Goal: Find contact information

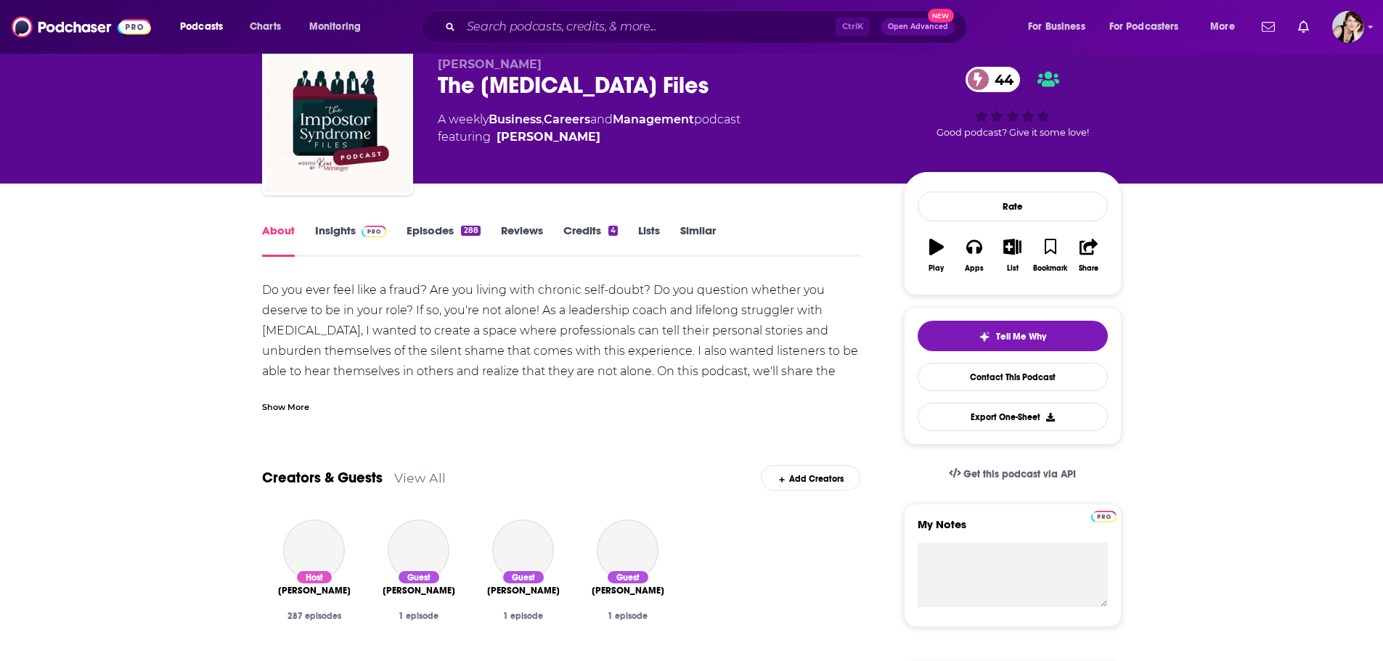
scroll to position [218, 0]
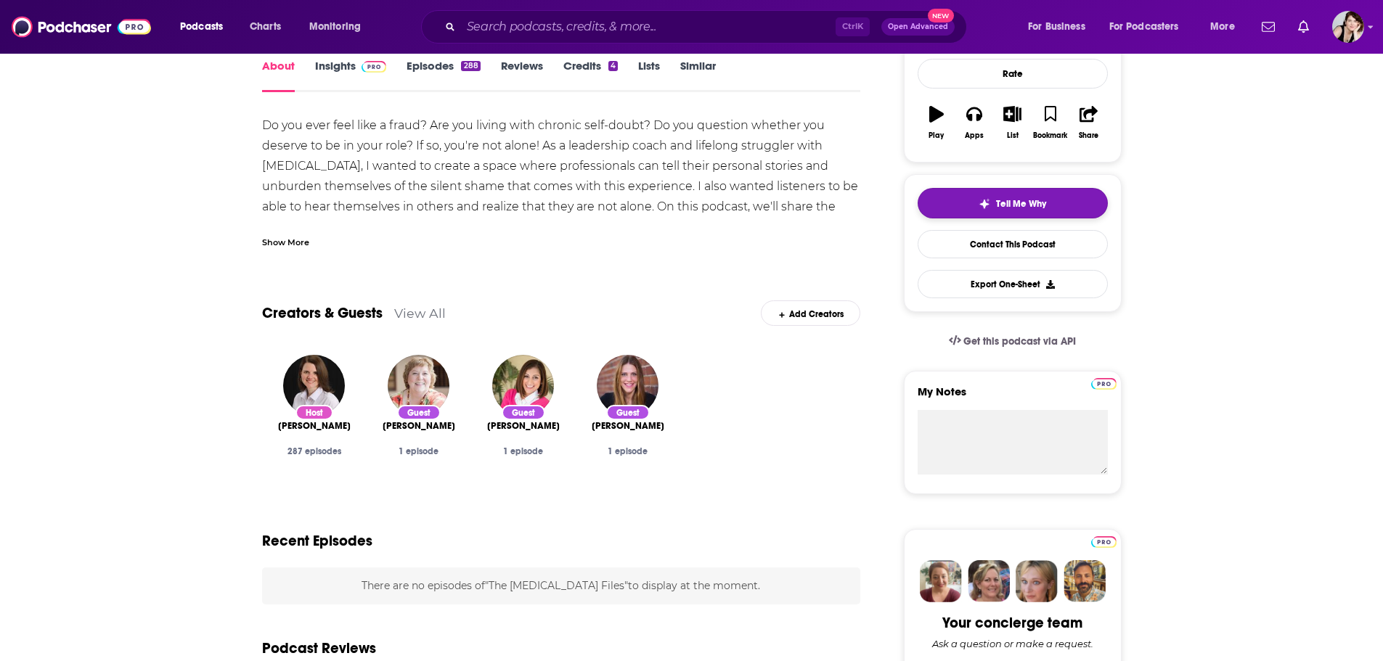
click at [1012, 210] on button "Tell Me Why" at bounding box center [1012, 203] width 190 height 30
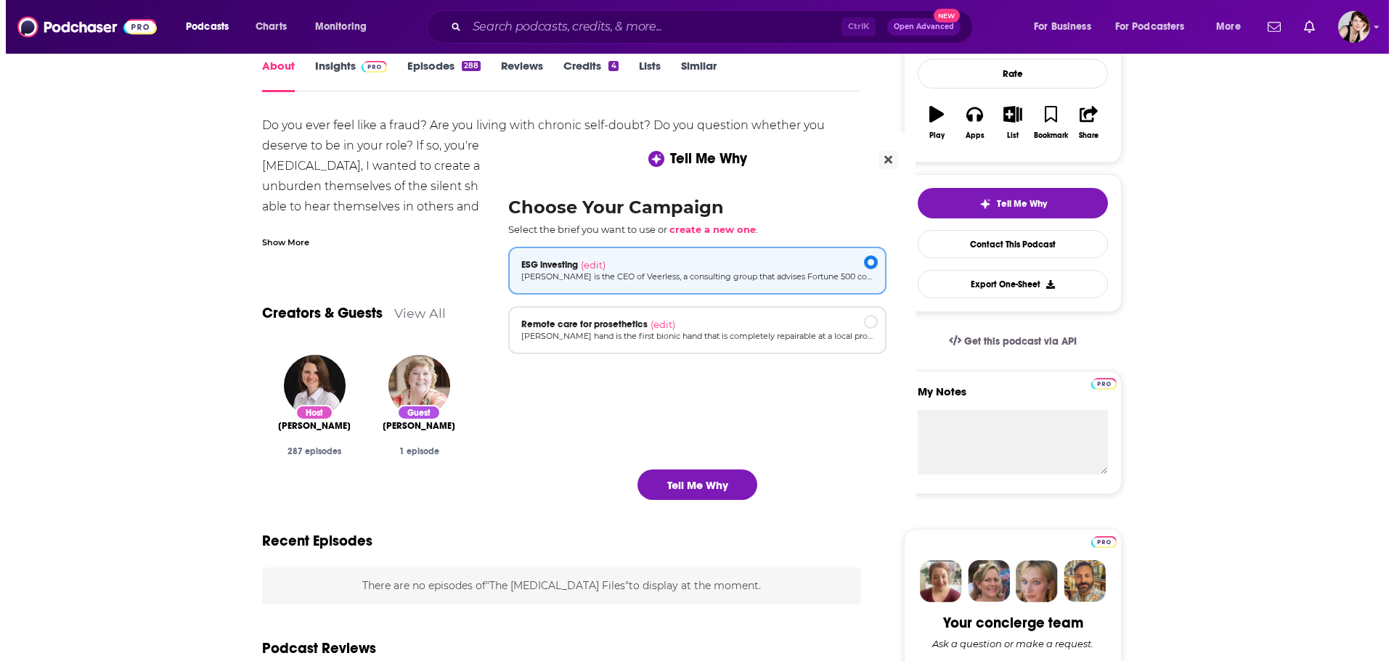
scroll to position [0, 0]
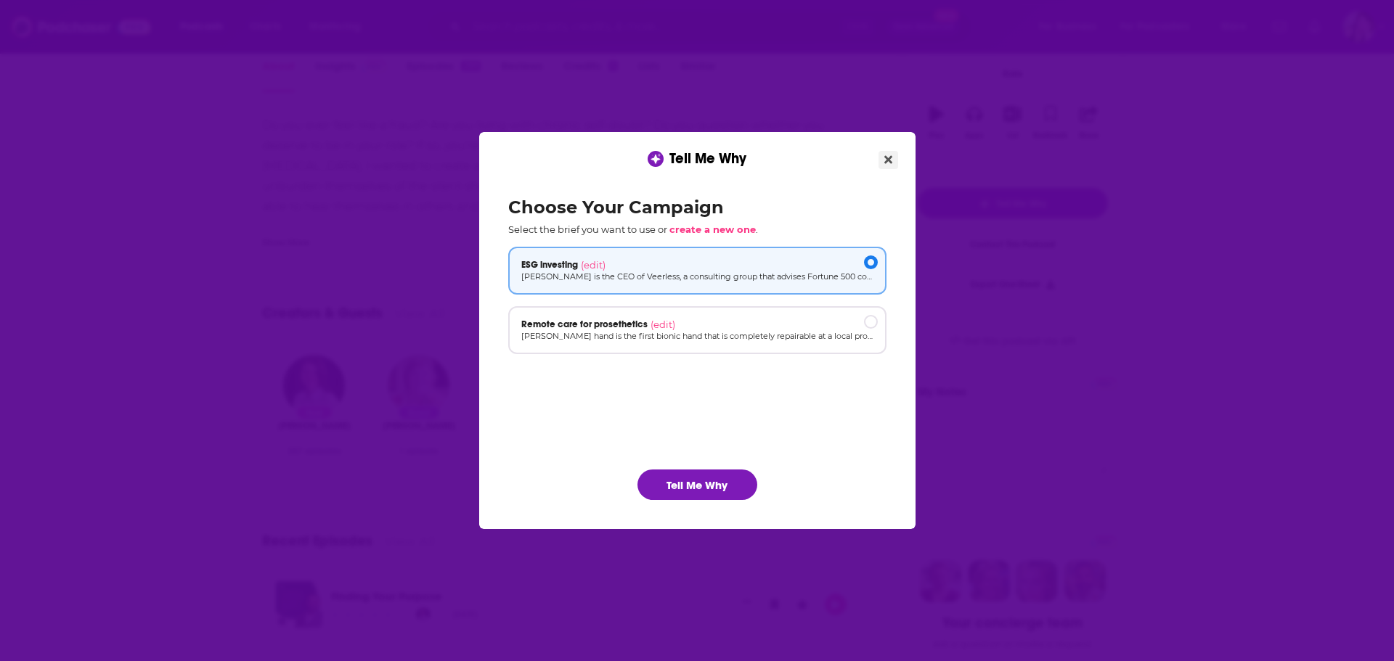
click at [889, 155] on icon "Close" at bounding box center [888, 160] width 8 height 12
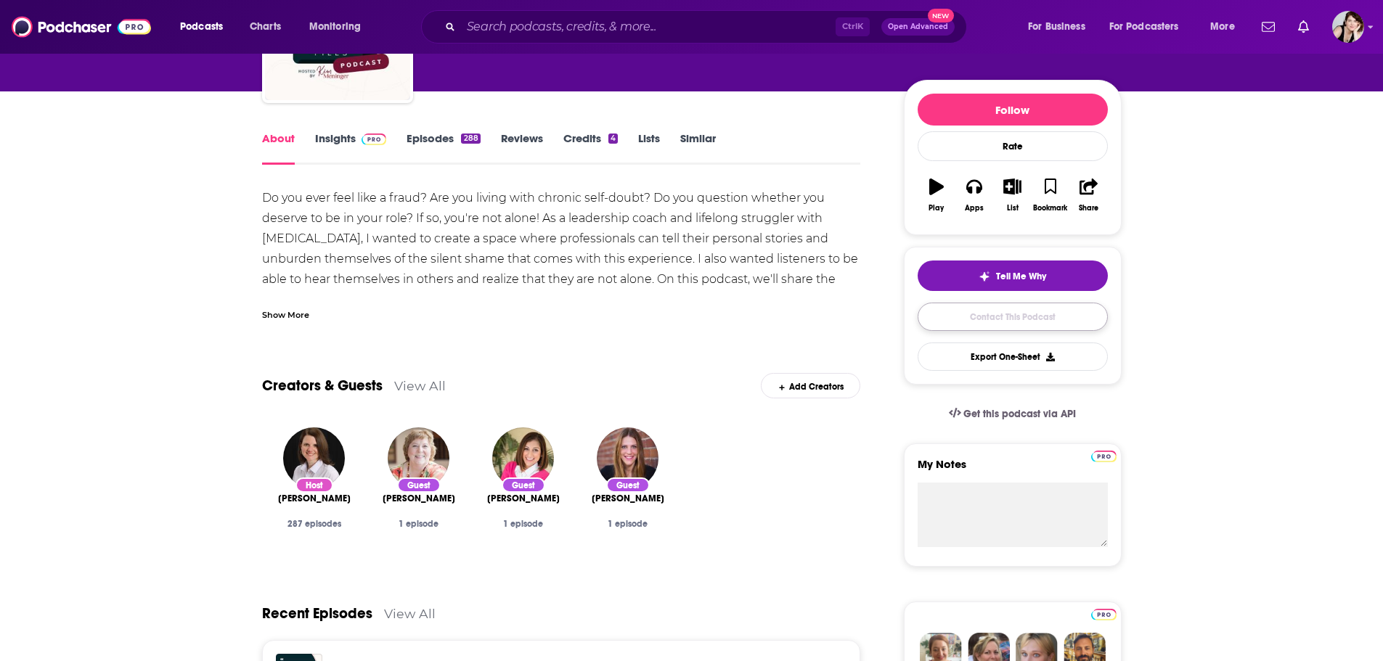
click at [1007, 308] on link "Contact This Podcast" at bounding box center [1012, 317] width 190 height 28
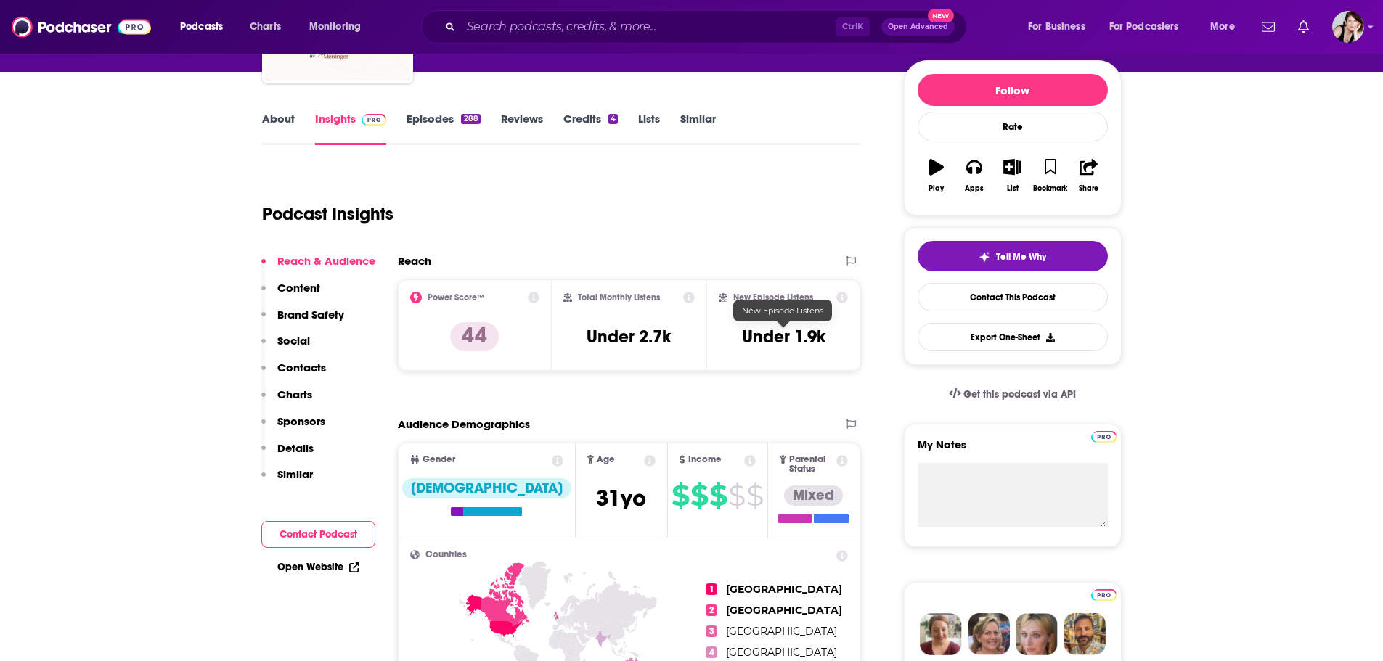
scroll to position [165, 0]
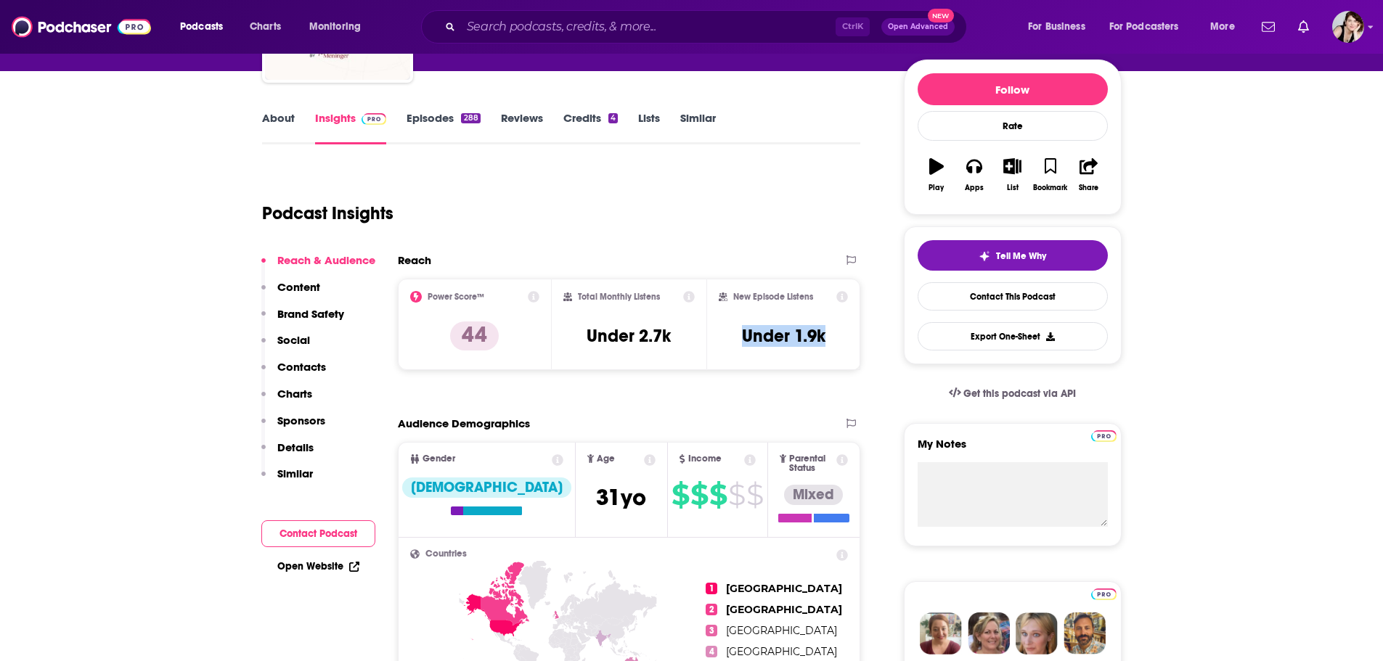
drag, startPoint x: 828, startPoint y: 335, endPoint x: 739, endPoint y: 339, distance: 89.3
click at [739, 339] on div "New Episode Listens Under 1.9k" at bounding box center [784, 324] width 130 height 67
copy h3 "Under 1.9k"
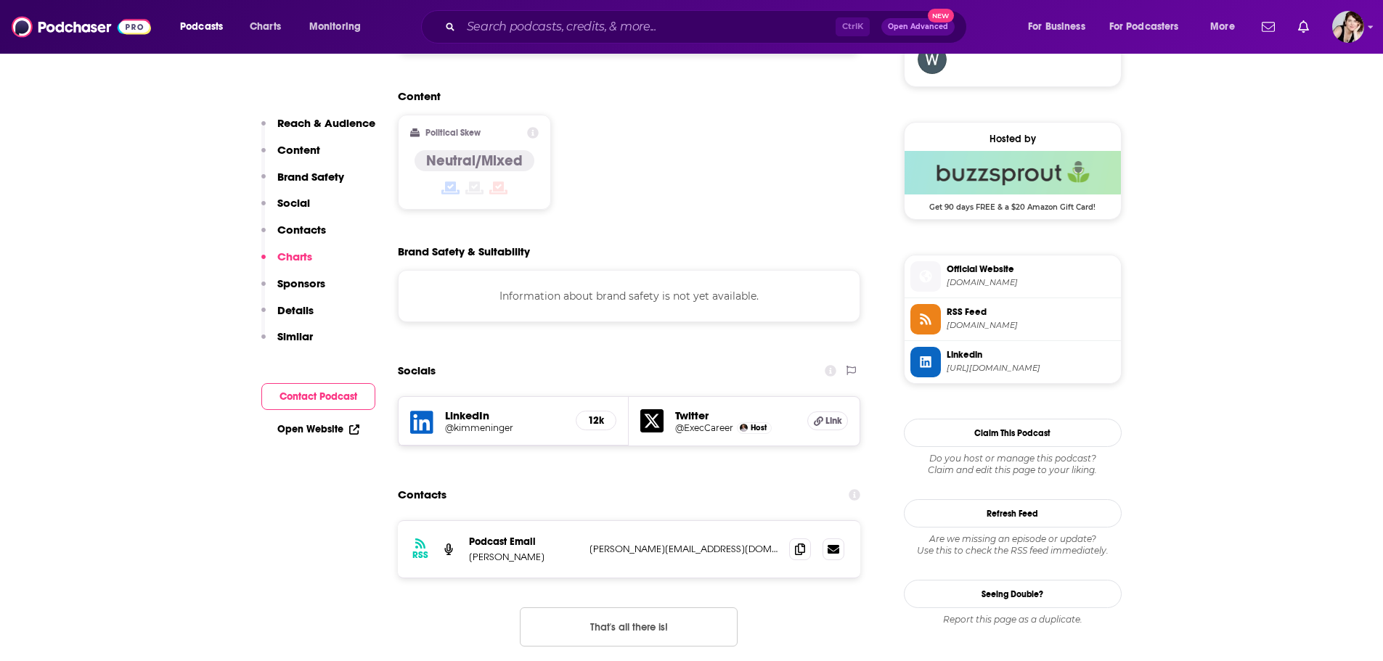
scroll to position [1109, 0]
drag, startPoint x: 747, startPoint y: 478, endPoint x: 586, endPoint y: 470, distance: 161.4
click at [586, 522] on div "RSS Podcast Email Kim Meninger kim@executivecareersuccess.com kim@executivecare…" at bounding box center [629, 550] width 463 height 57
copy p "kim@executivecareersuccess.com"
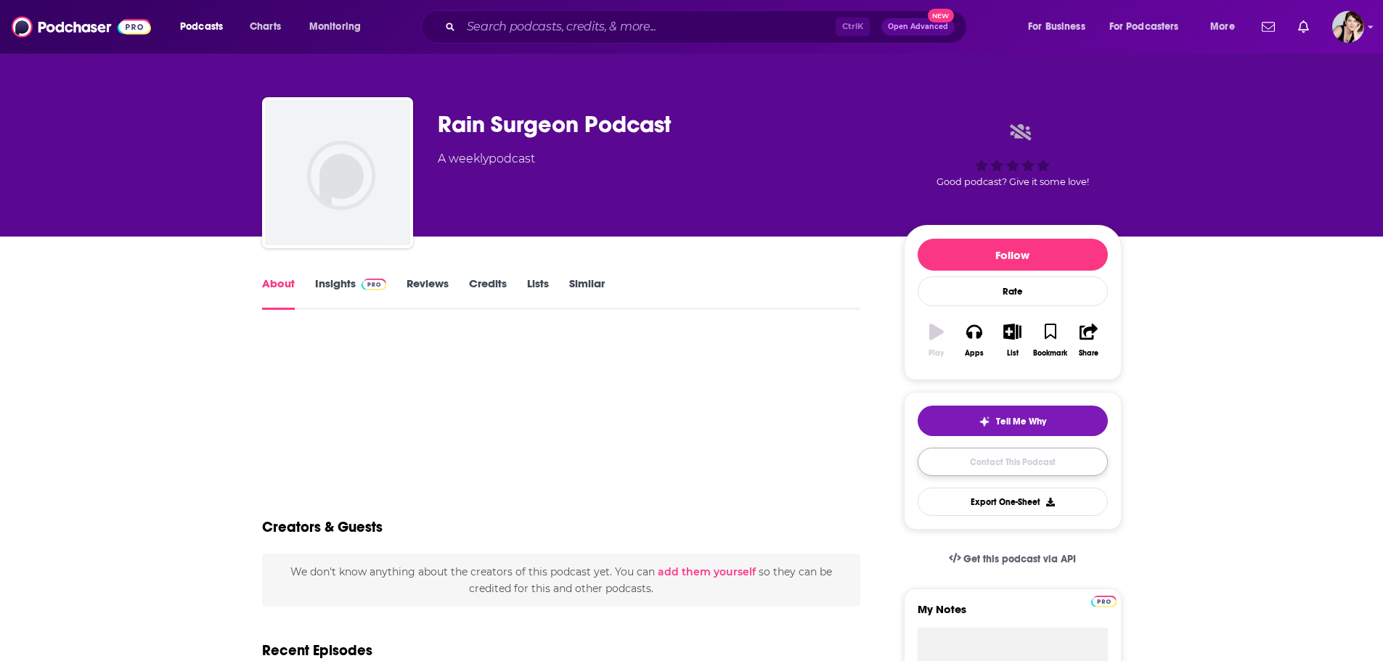
click at [1010, 459] on link "Contact This Podcast" at bounding box center [1012, 462] width 190 height 28
